Goal: Transaction & Acquisition: Purchase product/service

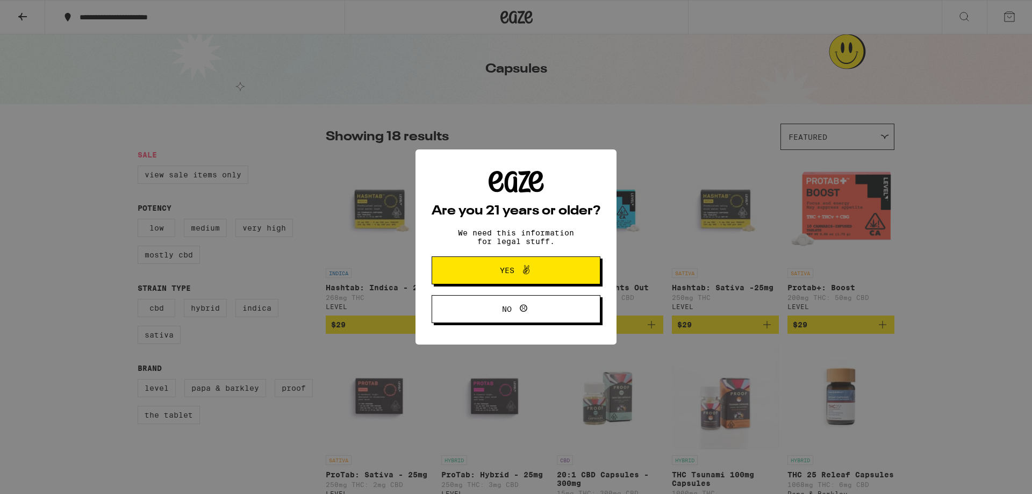
click at [567, 267] on button "Yes" at bounding box center [516, 270] width 169 height 28
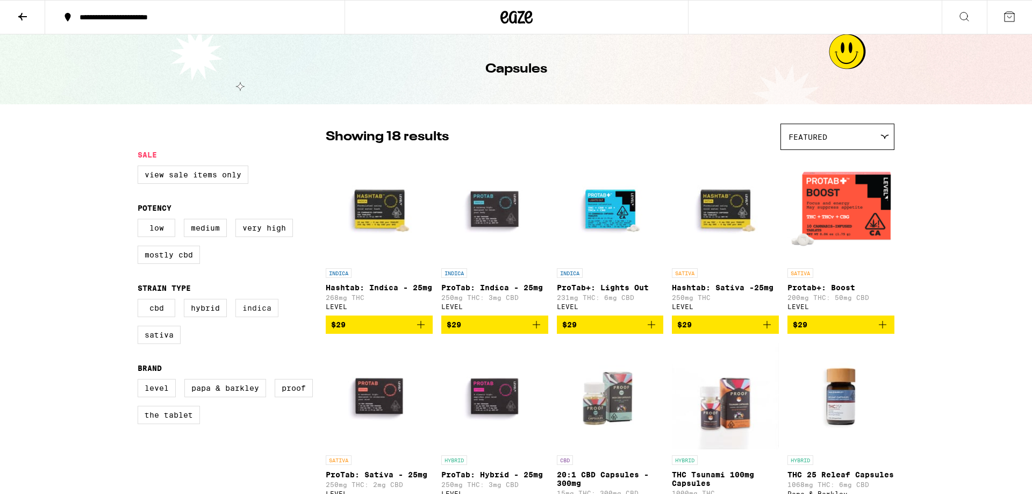
click at [259, 317] on label "Indica" at bounding box center [257, 308] width 43 height 18
click at [140, 301] on input "Indica" at bounding box center [140, 301] width 1 height 1
checkbox input "true"
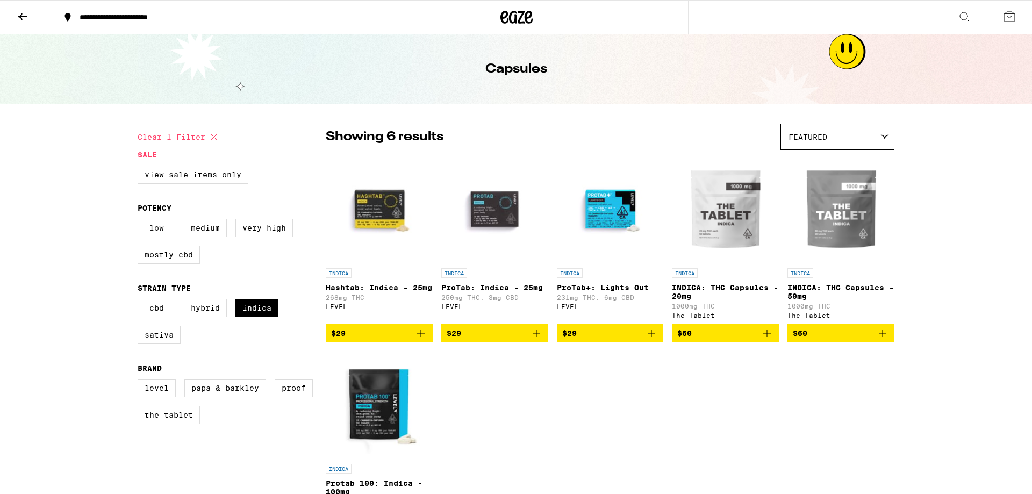
click at [161, 234] on label "Low" at bounding box center [157, 228] width 38 height 18
click at [140, 221] on input "Low" at bounding box center [140, 220] width 1 height 1
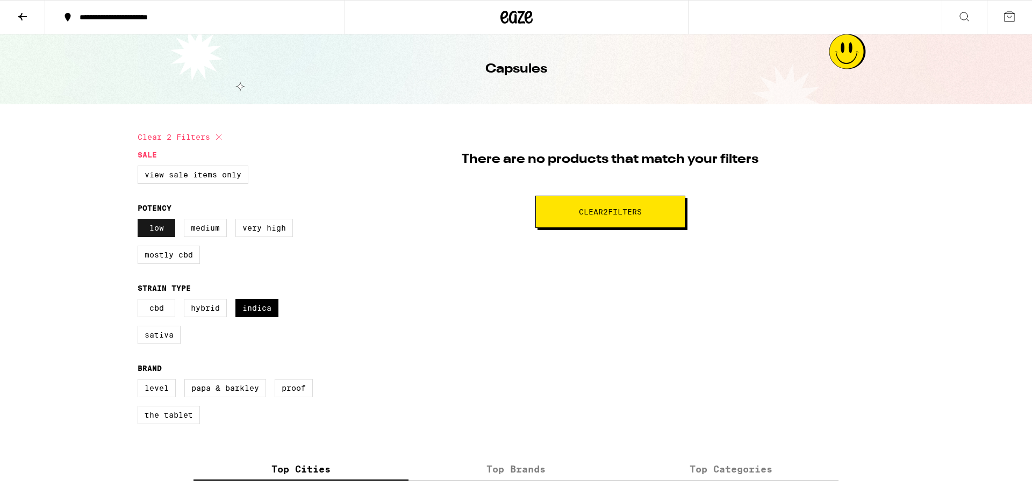
click at [160, 229] on label "Low" at bounding box center [157, 228] width 38 height 18
click at [140, 221] on input "Low" at bounding box center [140, 220] width 1 height 1
checkbox input "false"
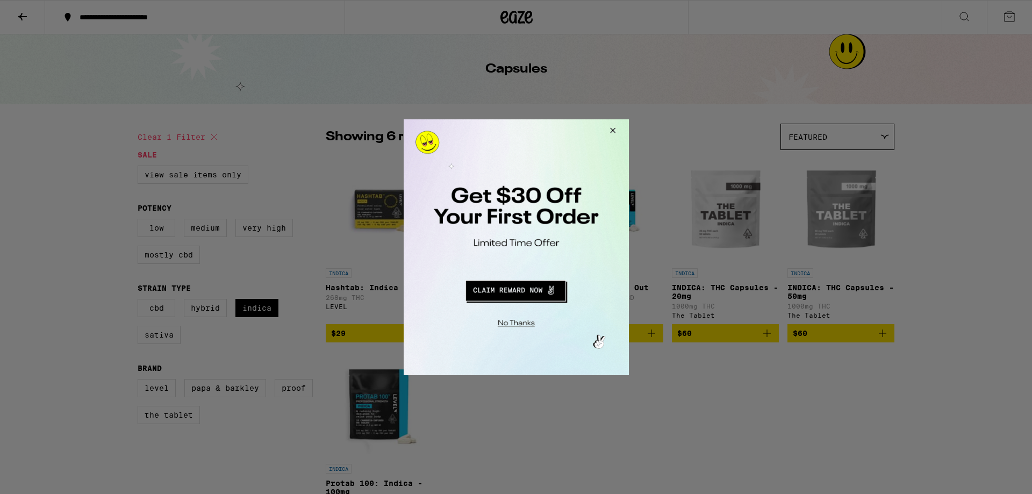
click at [533, 289] on button "Redirect to URL" at bounding box center [515, 289] width 187 height 26
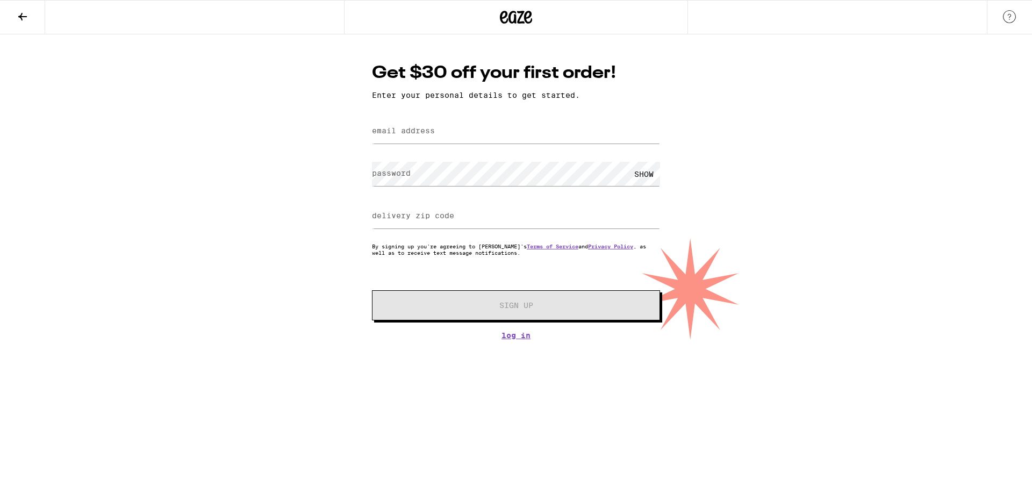
click at [444, 135] on input "email address" at bounding box center [516, 131] width 288 height 24
type input "wideloadgrowing@outlook.com"
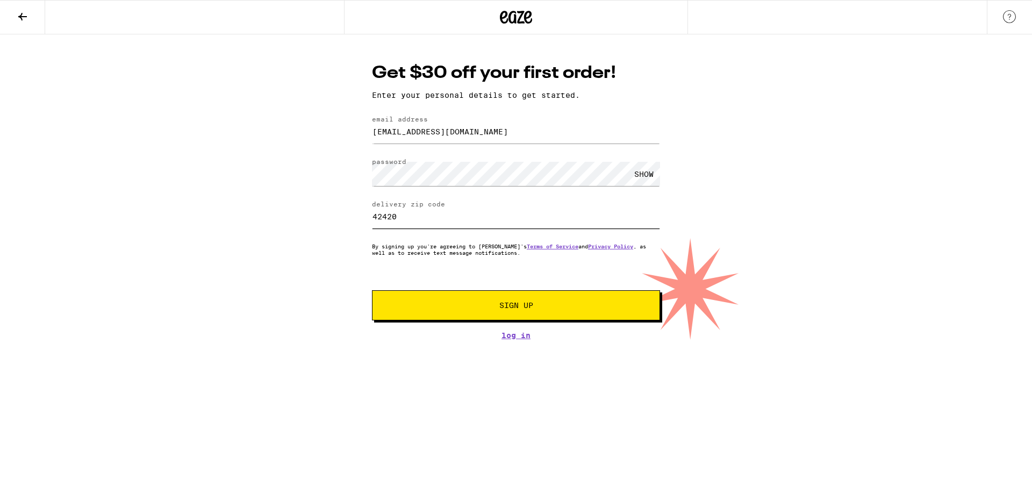
type input "42420"
click at [498, 302] on button "Sign Up" at bounding box center [516, 305] width 288 height 30
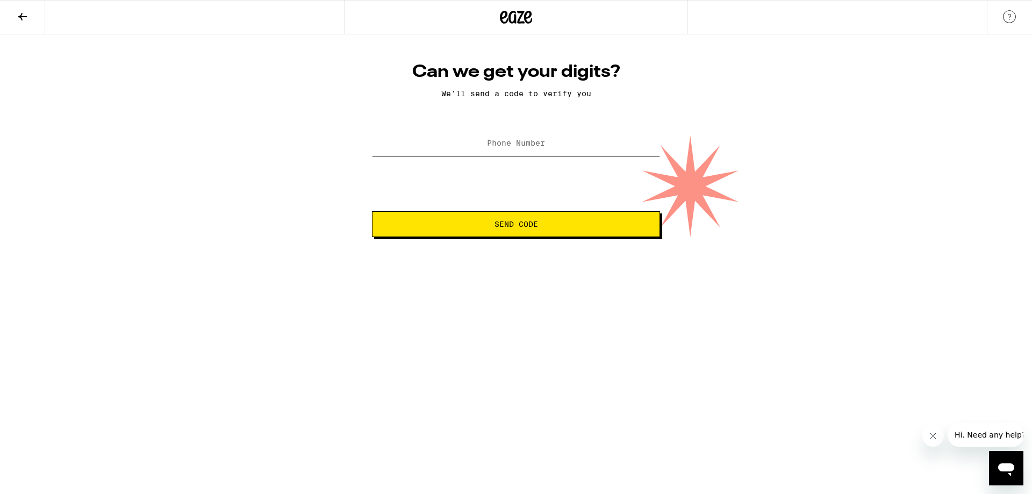
click at [570, 148] on input "Phone Number" at bounding box center [516, 144] width 288 height 24
click at [613, 237] on button "Send Code" at bounding box center [516, 224] width 288 height 26
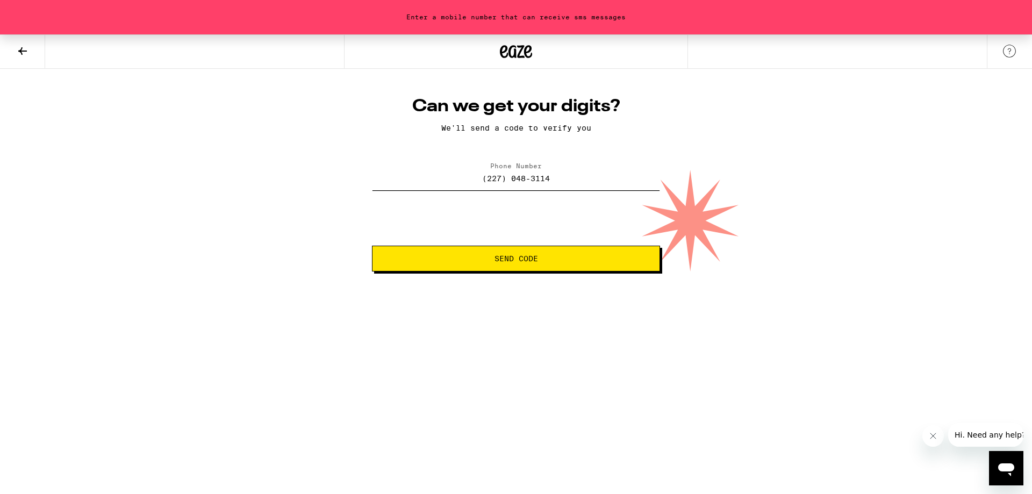
drag, startPoint x: 552, startPoint y: 186, endPoint x: 477, endPoint y: 185, distance: 74.7
click at [477, 185] on input "(227) 048-3114" at bounding box center [516, 178] width 288 height 24
type input "(270) 483-1142"
click at [520, 268] on button "Send Code" at bounding box center [516, 259] width 288 height 26
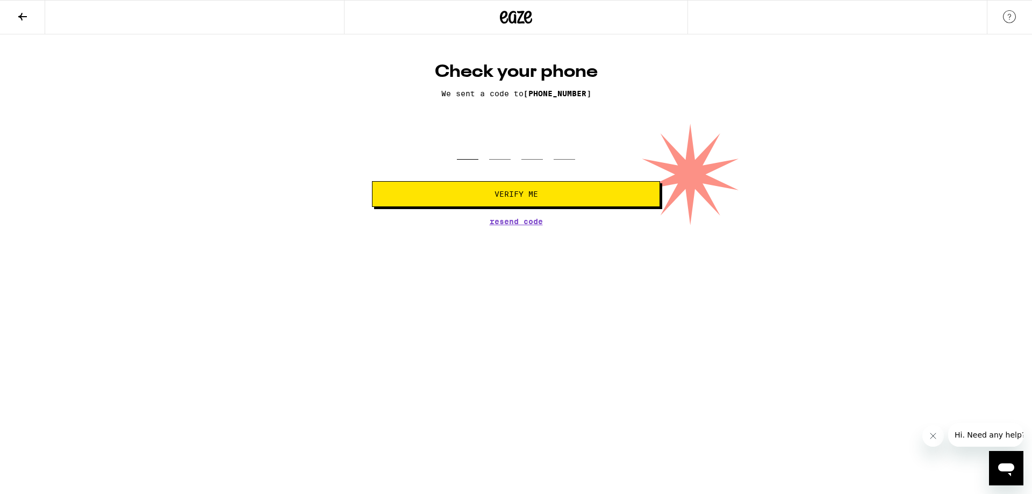
click at [474, 160] on input "tel" at bounding box center [468, 144] width 22 height 32
type input "5"
type input "1"
type input "8"
type input "5"
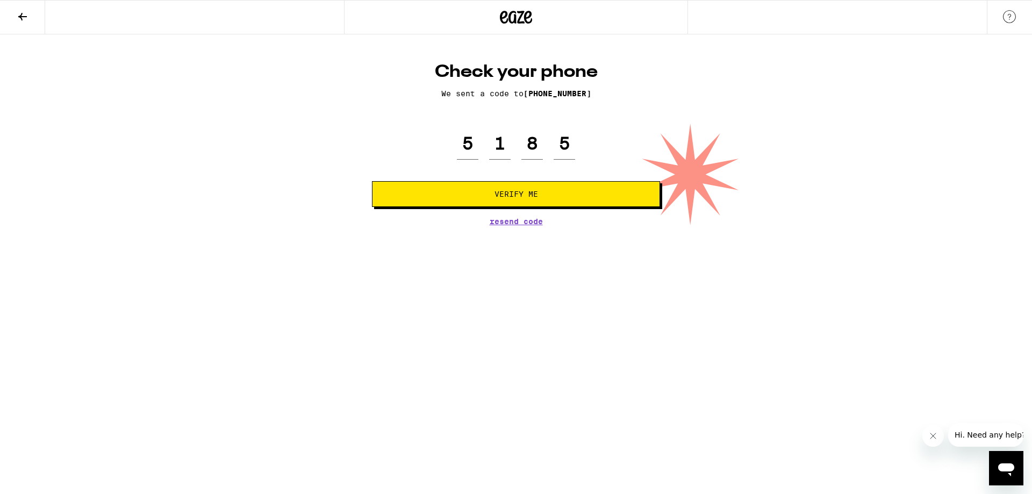
click at [527, 195] on span "Verify Me" at bounding box center [517, 194] width 44 height 8
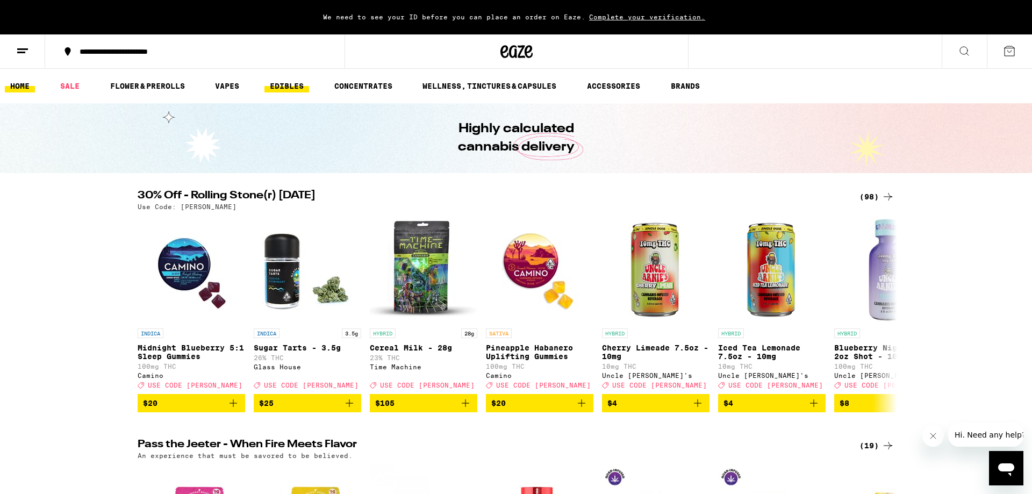
click at [279, 88] on link "EDIBLES" at bounding box center [287, 86] width 45 height 13
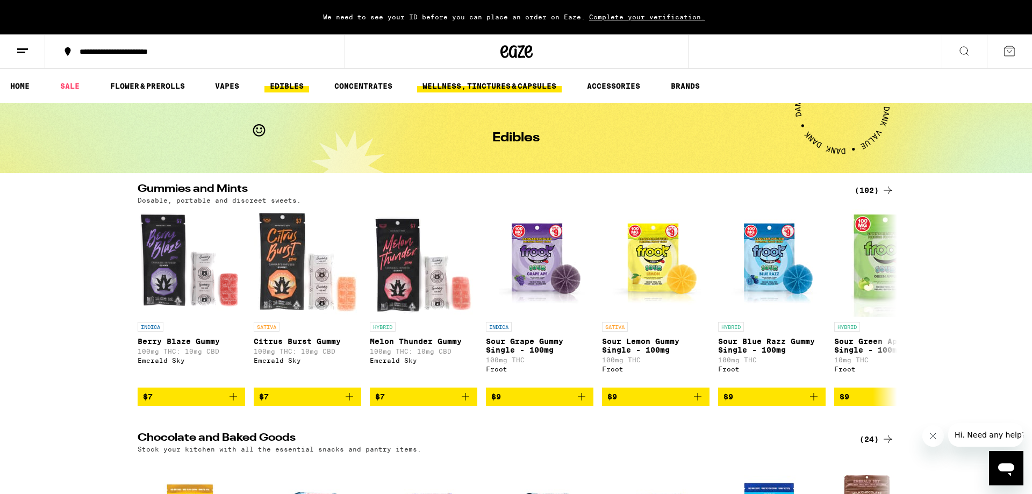
click at [537, 91] on link "WELLNESS, TINCTURES & CAPSULES" at bounding box center [489, 86] width 145 height 13
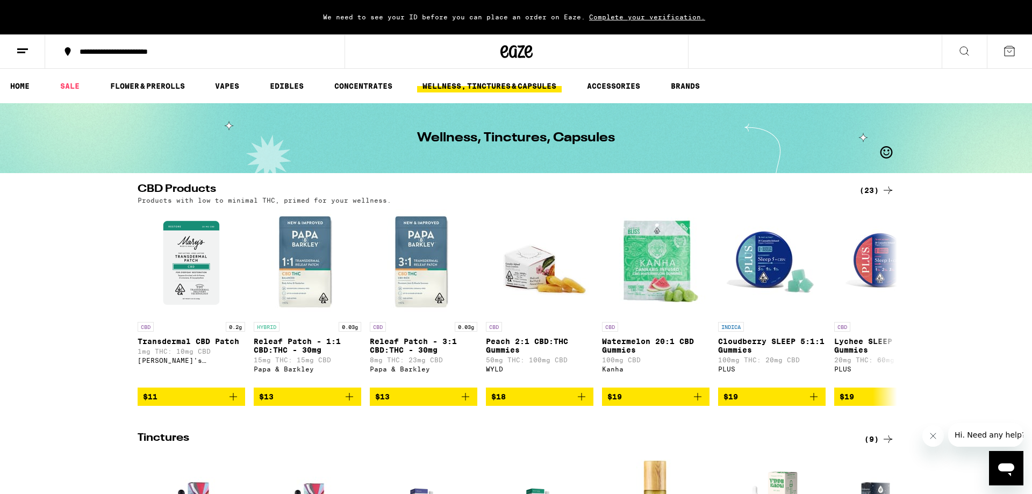
click at [208, 48] on div "**********" at bounding box center [201, 52] width 254 height 8
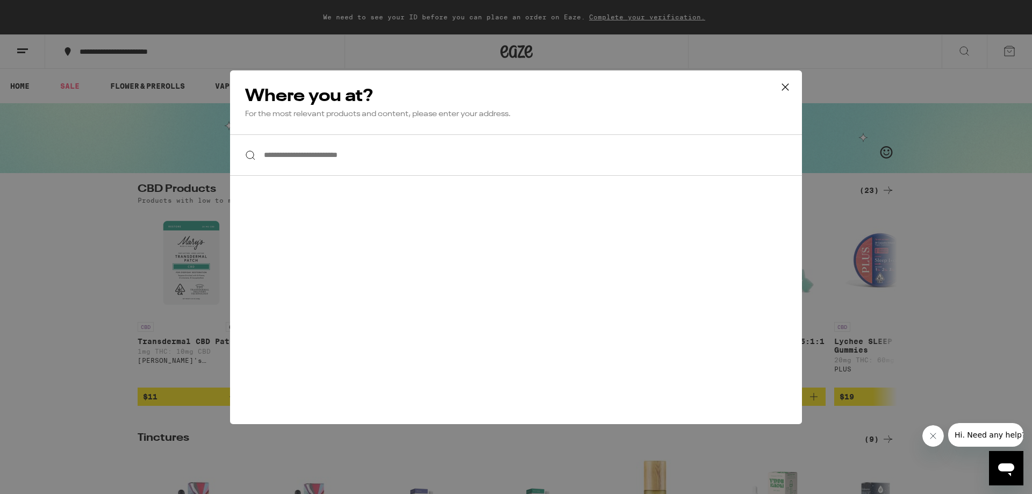
click at [325, 151] on input "**********" at bounding box center [516, 154] width 572 height 41
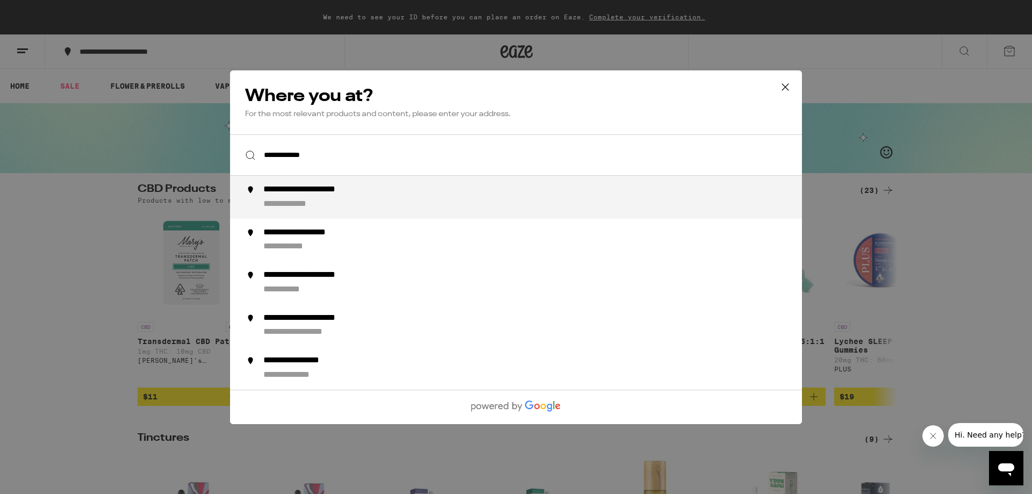
click at [365, 194] on div "**********" at bounding box center [324, 189] width 122 height 11
type input "**********"
